Goal: Check status: Check status

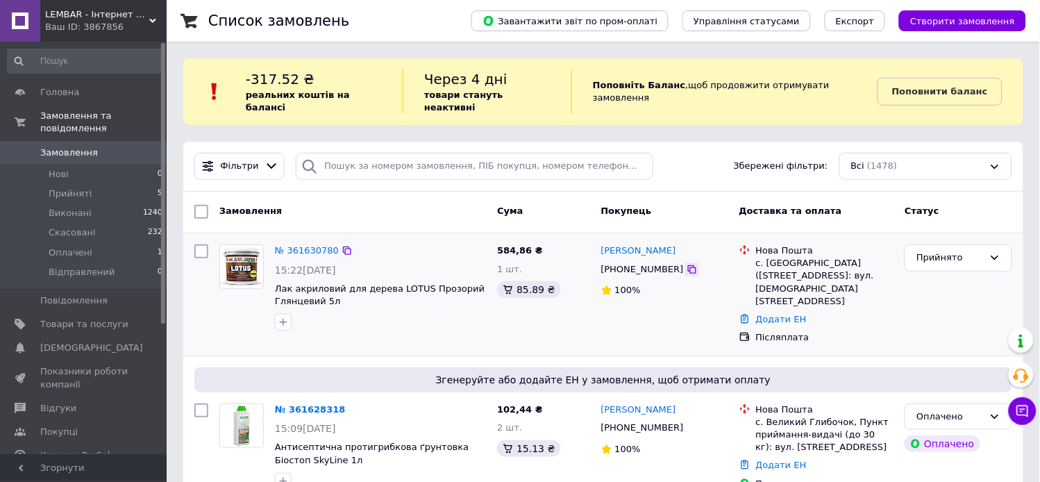
click at [687, 264] on icon at bounding box center [692, 269] width 11 height 11
click at [314, 245] on link "№ 361630780" at bounding box center [307, 250] width 64 height 10
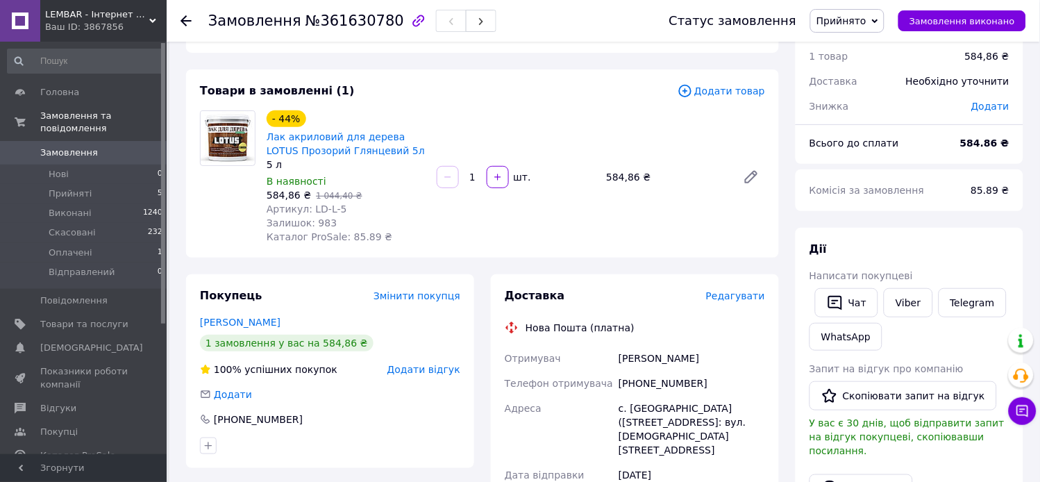
scroll to position [77, 0]
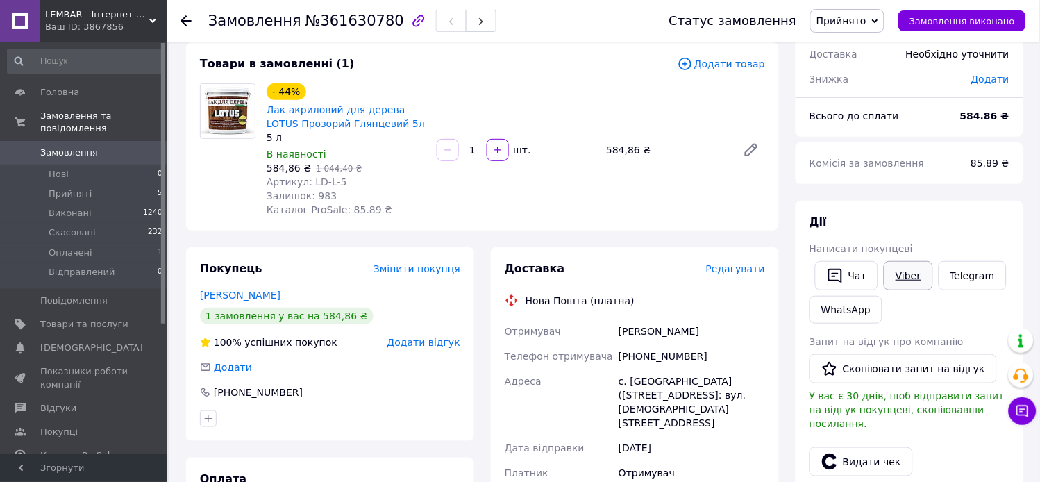
click at [914, 274] on link "Viber" at bounding box center [908, 275] width 49 height 29
click at [113, 147] on span "Замовлення" at bounding box center [84, 153] width 88 height 13
